Goal: Navigation & Orientation: Find specific page/section

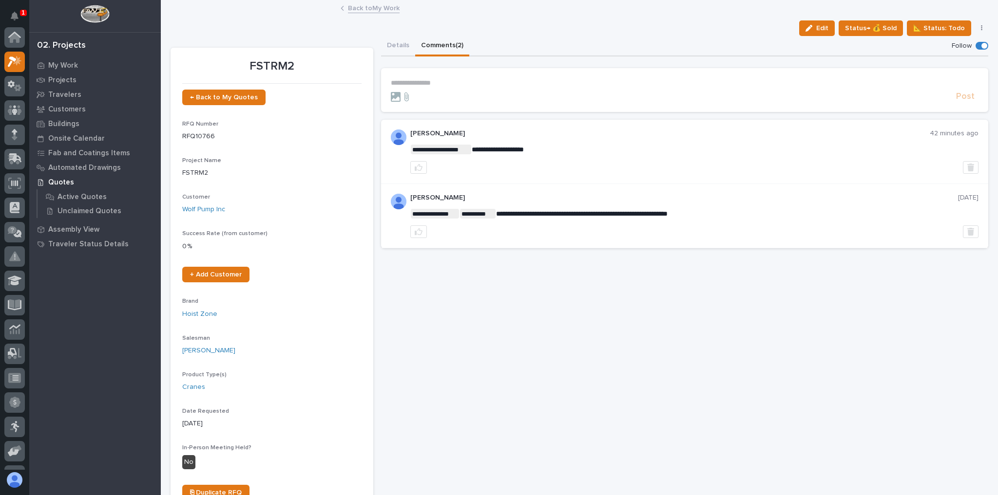
scroll to position [24, 0]
click at [370, 7] on link "Back to My Work" at bounding box center [374, 7] width 52 height 11
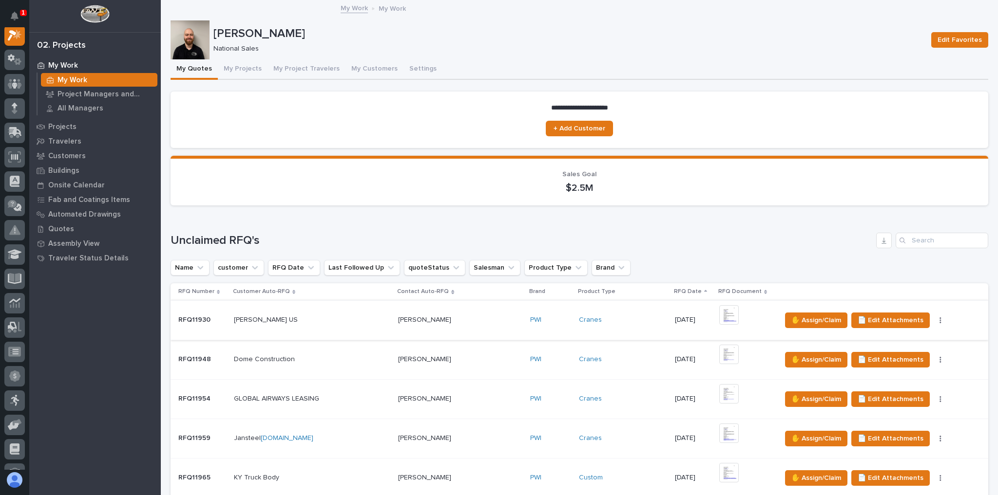
scroll to position [546, 0]
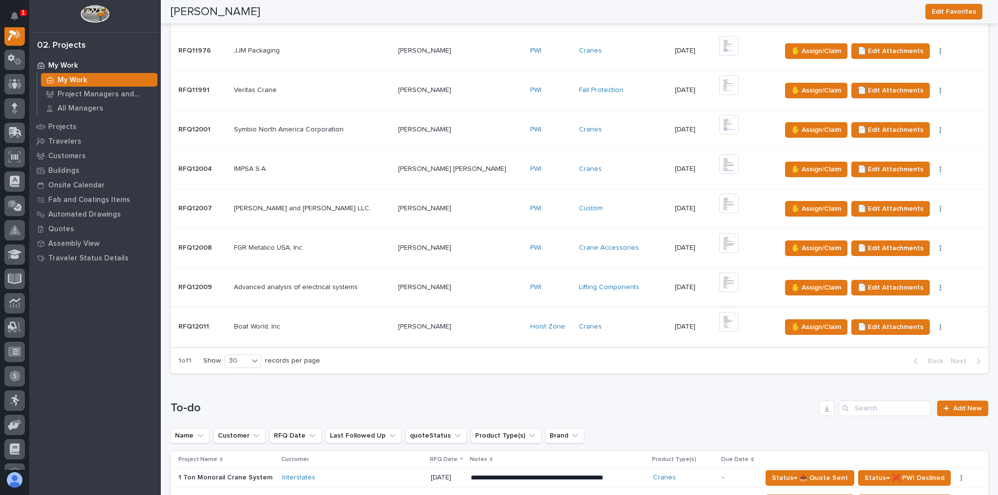
click at [719, 312] on img at bounding box center [728, 321] width 19 height 19
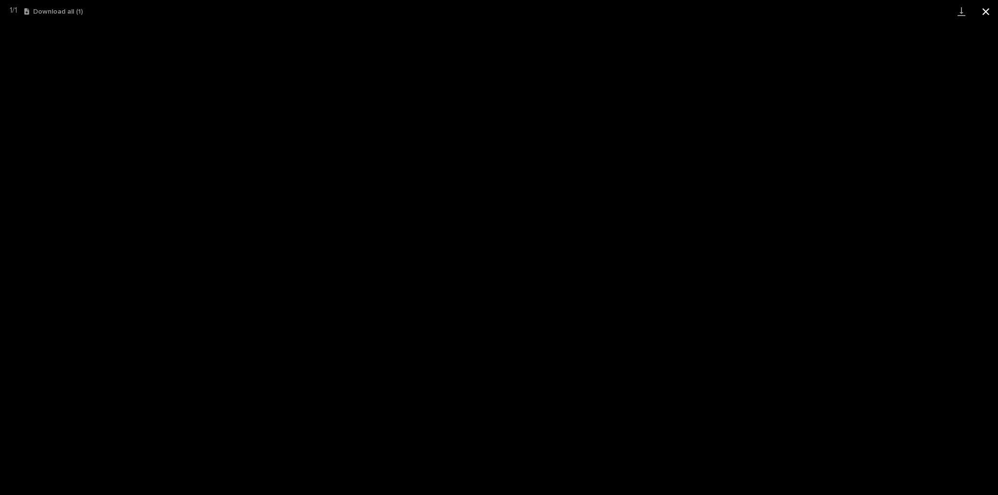
click at [981, 7] on button "Close gallery" at bounding box center [985, 11] width 24 height 23
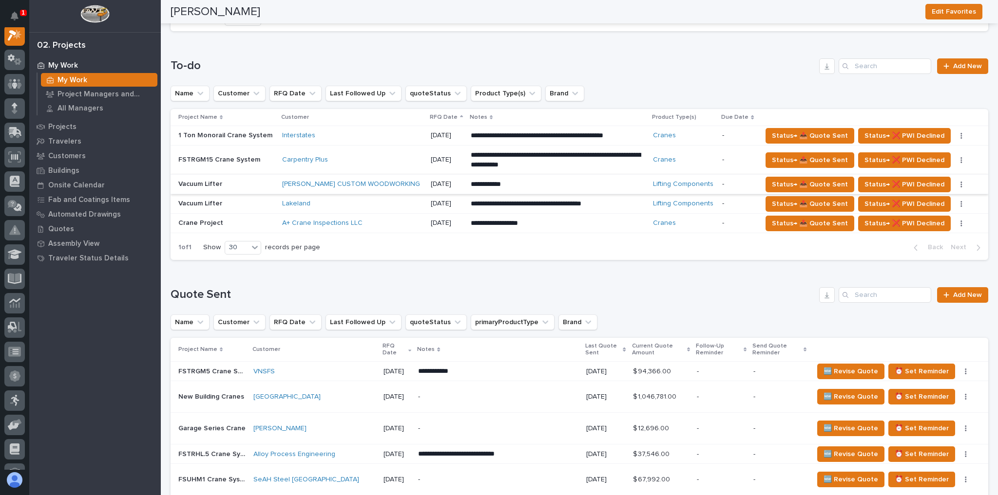
scroll to position [1052, 0]
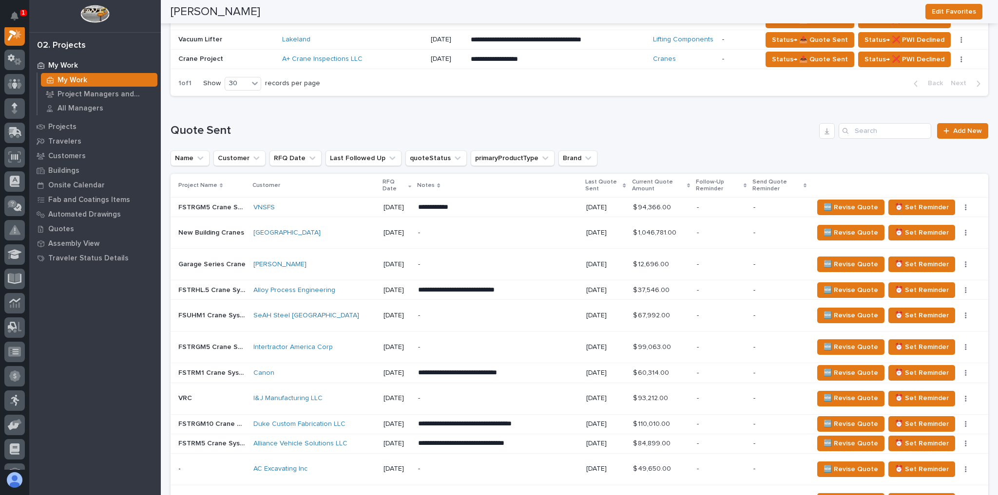
click at [321, 229] on div "[GEOGRAPHIC_DATA]" at bounding box center [314, 233] width 122 height 8
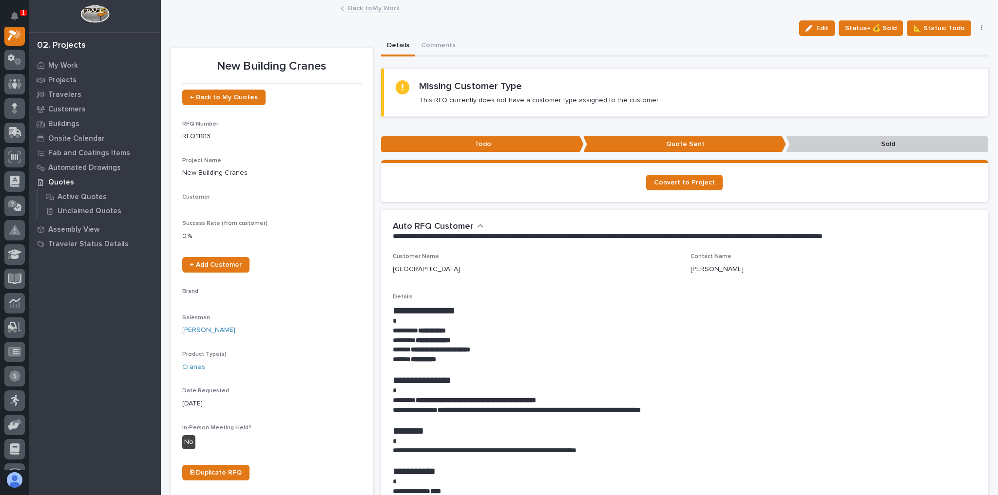
scroll to position [24, 0]
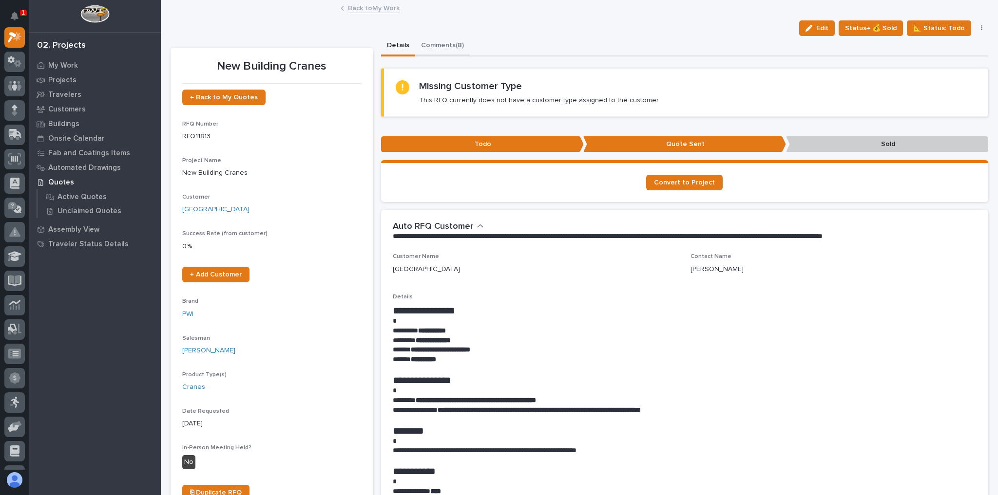
click at [443, 45] on button "Comments (8)" at bounding box center [442, 46] width 55 height 20
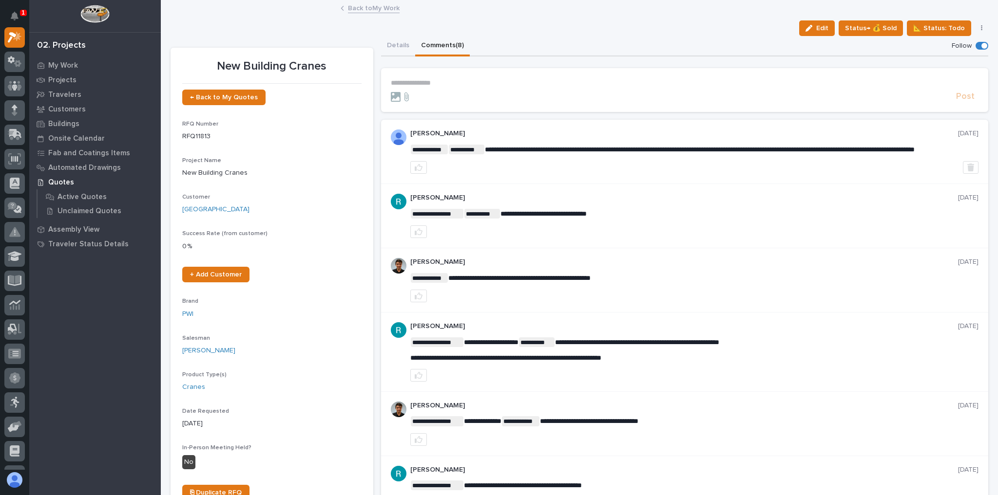
click at [367, 8] on link "Back to My Work" at bounding box center [374, 7] width 52 height 11
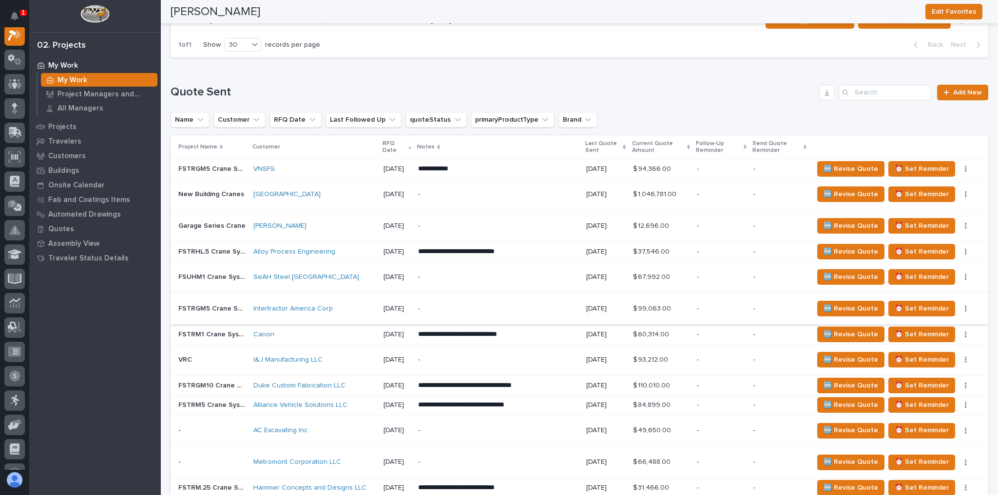
scroll to position [1325, 0]
